Goal: Transaction & Acquisition: Purchase product/service

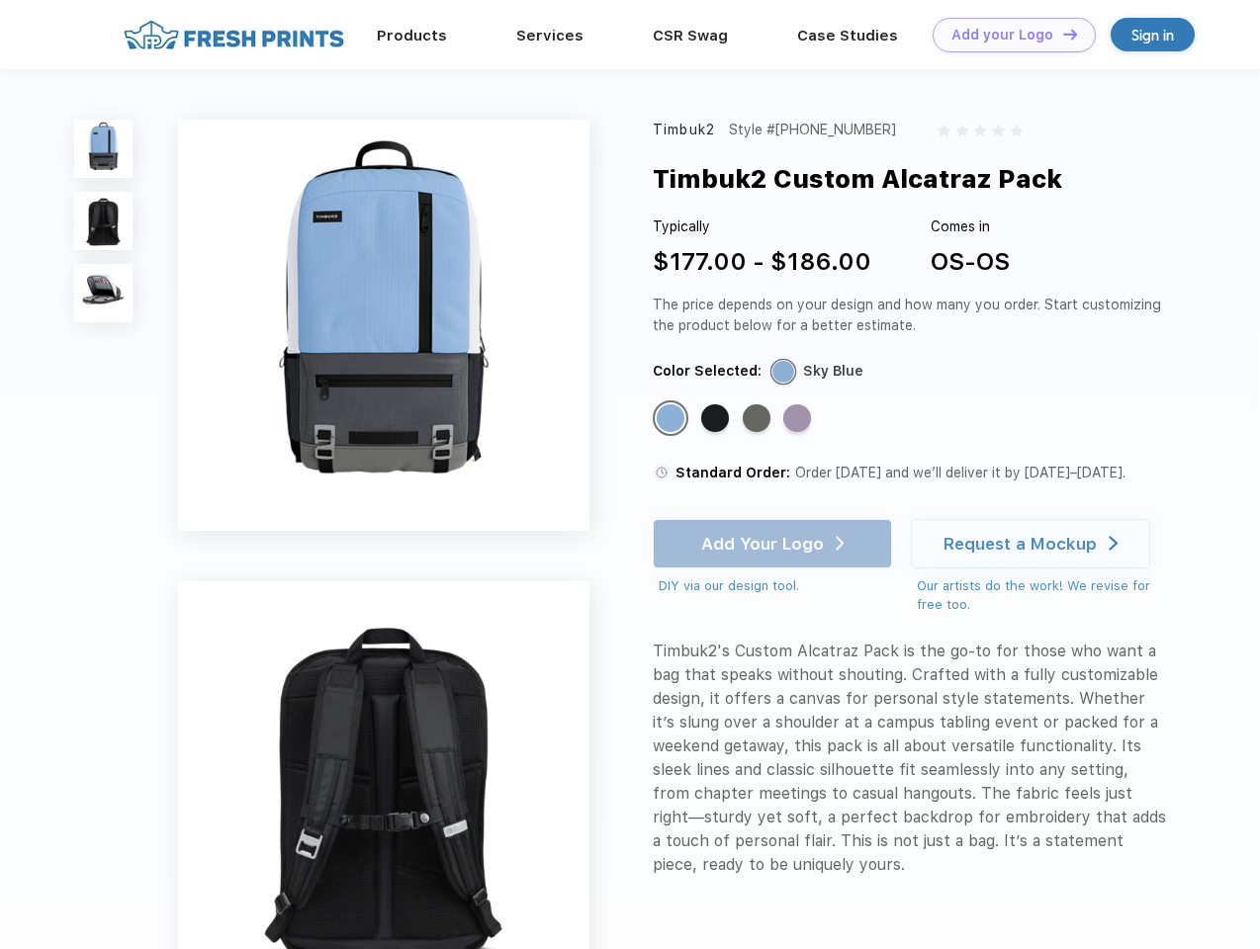
click at [1006, 35] on link "Add your Logo Design Tool" at bounding box center [1013, 35] width 163 height 35
click at [0, 0] on div "Design Tool" at bounding box center [0, 0] width 0 height 0
click at [1061, 34] on link "Add your Logo Design Tool" at bounding box center [1013, 35] width 163 height 35
click at [104, 148] on img at bounding box center [103, 149] width 58 height 58
click at [104, 221] on img at bounding box center [103, 221] width 58 height 58
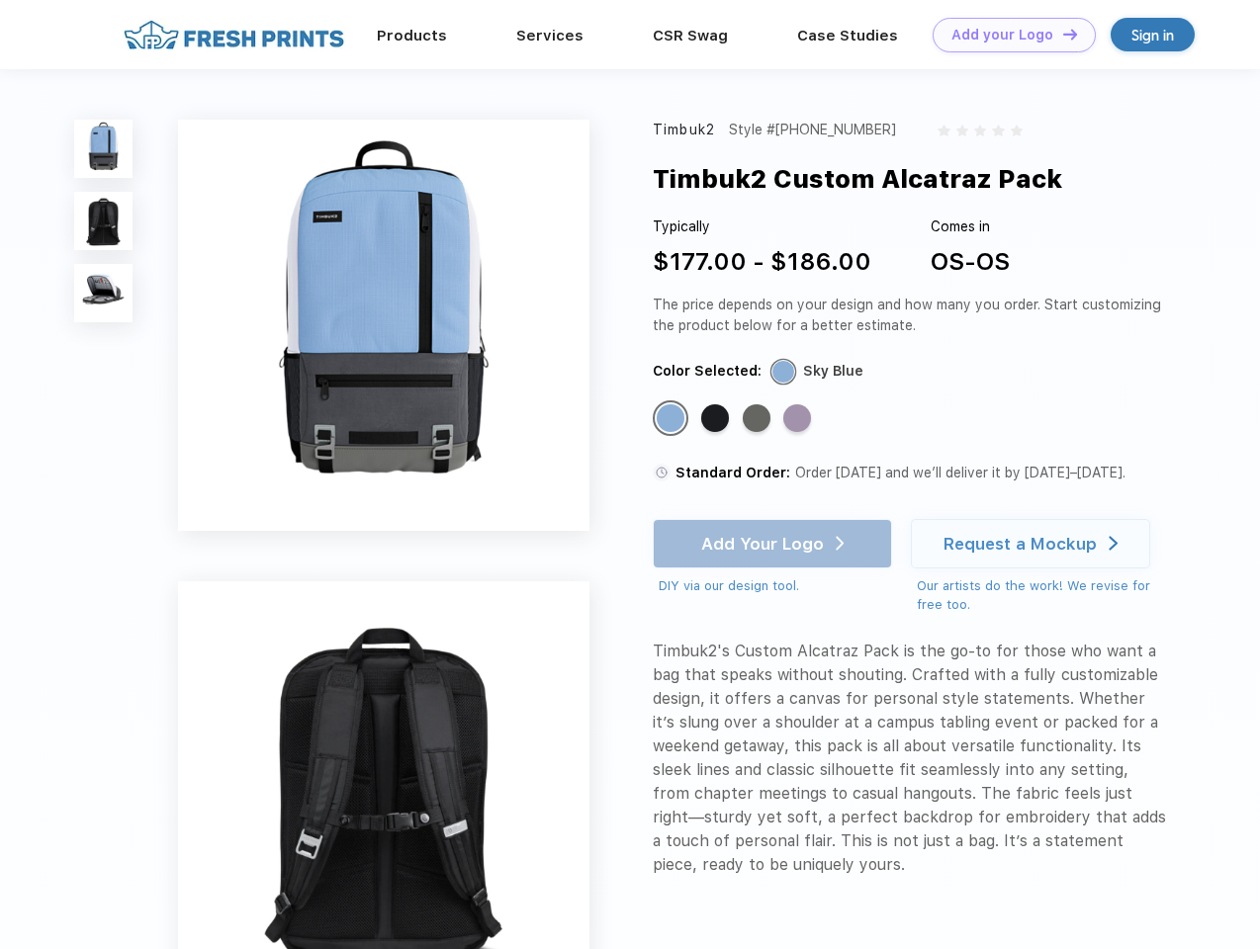
click at [104, 294] on img at bounding box center [103, 293] width 58 height 58
click at [672, 419] on div "Standard Color" at bounding box center [670, 418] width 28 height 28
click at [717, 419] on div "Standard Color" at bounding box center [715, 418] width 28 height 28
click at [758, 419] on div "Standard Color" at bounding box center [756, 418] width 28 height 28
click at [799, 419] on div "Standard Color" at bounding box center [797, 418] width 28 height 28
